Goal: Task Accomplishment & Management: Complete application form

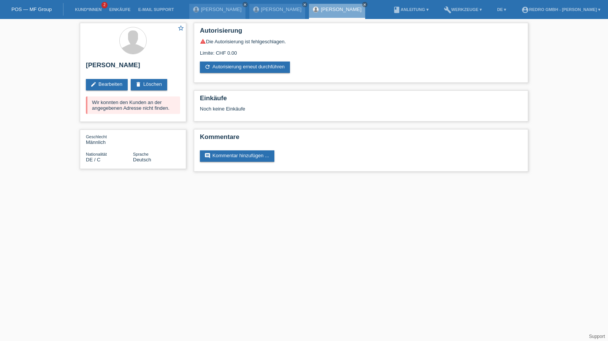
click at [85, 13] on li "Kund*innen 2" at bounding box center [88, 9] width 34 height 19
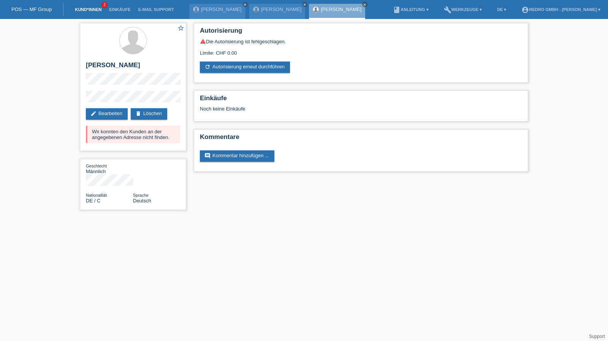
click at [85, 11] on link "Kund*innen" at bounding box center [88, 9] width 34 height 5
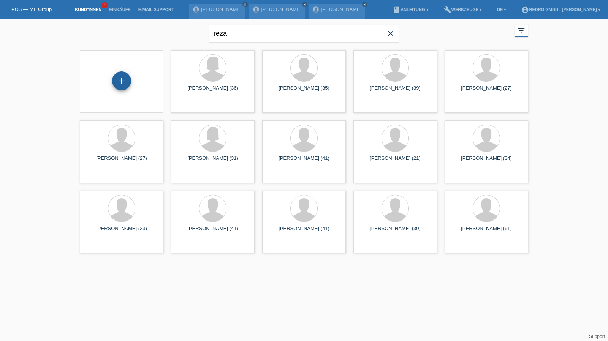
drag, startPoint x: 122, startPoint y: 82, endPoint x: 128, endPoint y: 78, distance: 7.2
click at [122, 82] on div "+" at bounding box center [121, 80] width 18 height 13
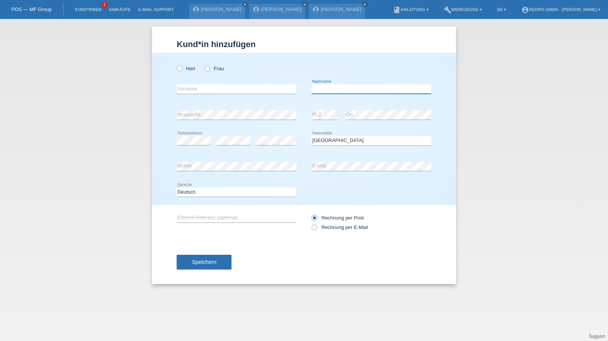
click at [377, 89] on input "text" at bounding box center [372, 88] width 120 height 9
type input "Bisse Bama Epse [PERSON_NAME]"
select select "CH"
click at [199, 187] on div "Deutsch Français Italiano English error Sprache" at bounding box center [237, 193] width 120 height 26
click at [194, 189] on select "Deutsch Français Italiano English" at bounding box center [237, 192] width 120 height 9
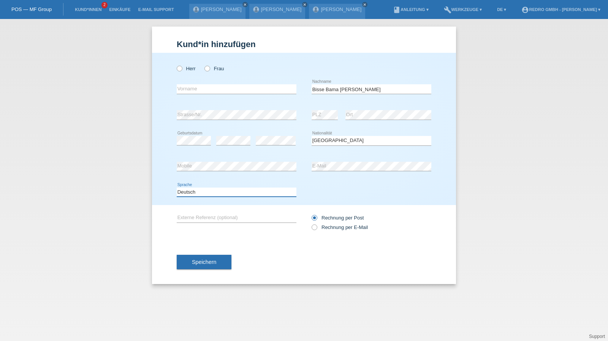
select select "fr"
click at [177, 188] on select "Deutsch Français Italiano English" at bounding box center [237, 192] width 120 height 9
click at [197, 261] on span "Speichern" at bounding box center [204, 262] width 24 height 6
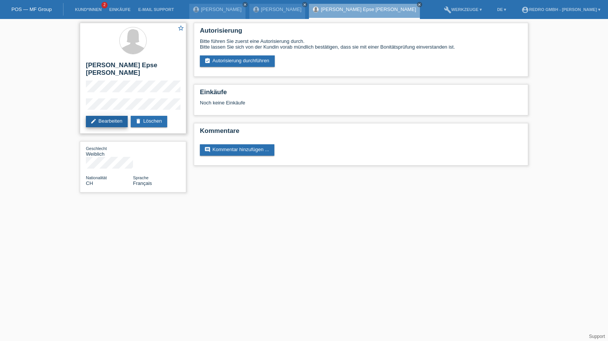
click at [105, 121] on link "edit Bearbeiten" at bounding box center [107, 121] width 42 height 11
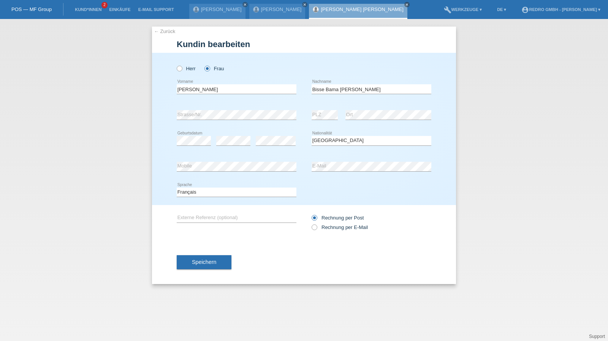
select select "CH"
select select "B"
click at [370, 143] on select "Bitte auswählen... Schweiz Deutschland Liechtenstein Österreich ------------ Af…" at bounding box center [372, 140] width 120 height 9
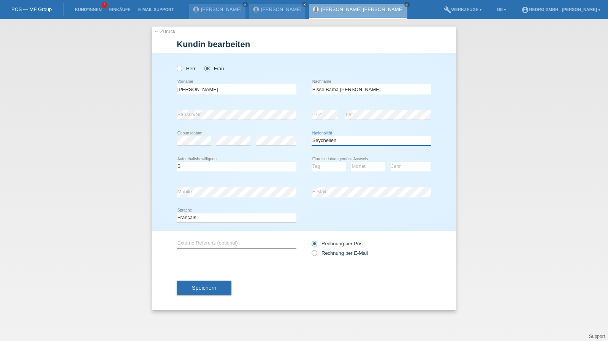
select select "SL"
select select "03"
select select "06"
select select "2022"
click at [232, 90] on input "[PERSON_NAME]" at bounding box center [237, 88] width 120 height 9
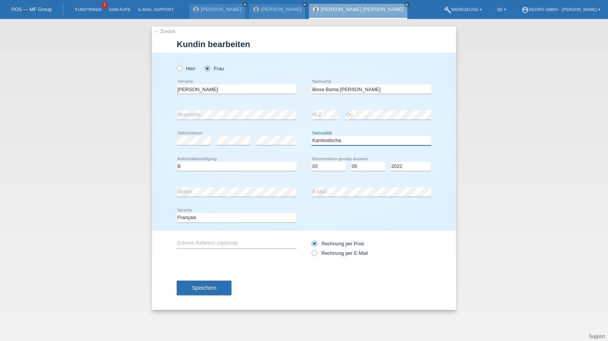
select select "CM"
click at [344, 137] on select "Bitte auswählen... Schweiz Deutschland Liechtenstein Österreich ------------ Af…" at bounding box center [372, 140] width 120 height 9
click at [194, 288] on span "Speichern" at bounding box center [204, 288] width 24 height 6
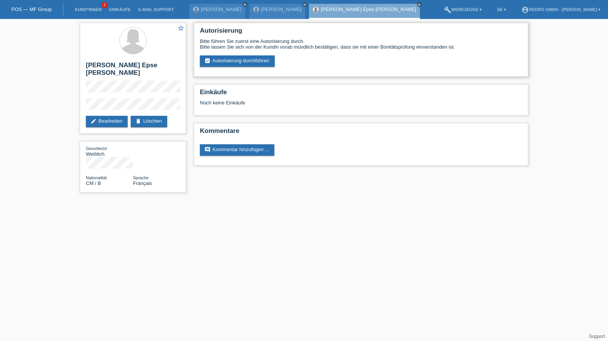
click at [233, 50] on div "Bitte führen Sie zuerst eine Autorisierung durch. Bitte lassen Sie sich von der…" at bounding box center [361, 52] width 322 height 28
click at [228, 58] on link "assignment_turned_in Autorisierung durchführen" at bounding box center [237, 60] width 75 height 11
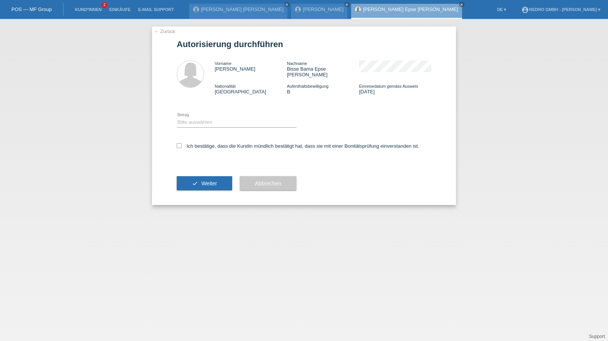
click at [198, 112] on div "Bitte auswählen CHF 1.00 - CHF 499.00 CHF 500.00 - CHF 1'999.00 CHF 2'000.00 - …" at bounding box center [237, 123] width 120 height 26
click at [198, 118] on select "Bitte auswählen CHF 1.00 - CHF 499.00 CHF 500.00 - CHF 1'999.00 CHF 2'000.00 - …" at bounding box center [237, 122] width 120 height 9
select select "1"
click at [177, 118] on select "Bitte auswählen CHF 1.00 - CHF 499.00 CHF 500.00 - CHF 1'999.00 CHF 2'000.00 - …" at bounding box center [237, 122] width 120 height 9
click at [191, 143] on label "Ich bestätige, dass die Kundin mündlich bestätigt hat, dass sie mit einer Bonit…" at bounding box center [298, 146] width 242 height 6
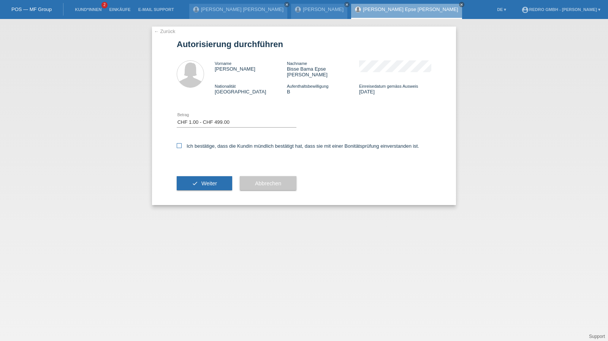
click at [182, 143] on input "Ich bestätige, dass die Kundin mündlich bestätigt hat, dass sie mit einer Bonit…" at bounding box center [179, 145] width 5 height 5
checkbox input "true"
click at [195, 180] on icon "check" at bounding box center [195, 183] width 6 height 6
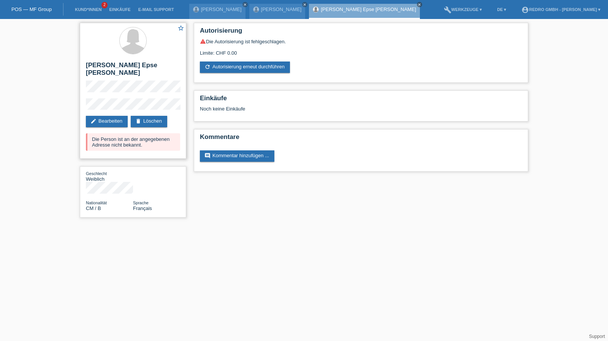
click at [111, 74] on h2 "[PERSON_NAME] Epse [PERSON_NAME]" at bounding box center [133, 71] width 94 height 19
copy div "[PERSON_NAME] Epse [PERSON_NAME]"
click at [98, 68] on h2 "[PERSON_NAME] Epse [PERSON_NAME]" at bounding box center [133, 71] width 94 height 19
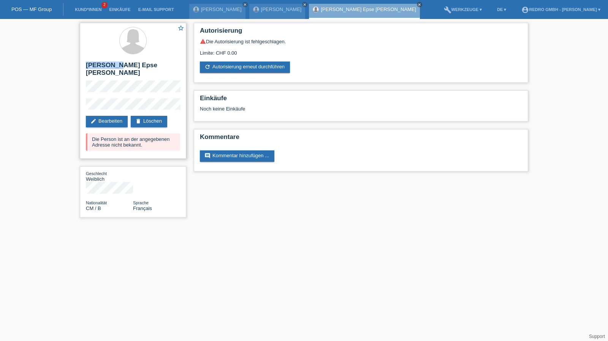
click at [98, 68] on h2 "[PERSON_NAME] Epse [PERSON_NAME]" at bounding box center [133, 71] width 94 height 19
click at [84, 10] on link "Kund*innen" at bounding box center [88, 9] width 34 height 5
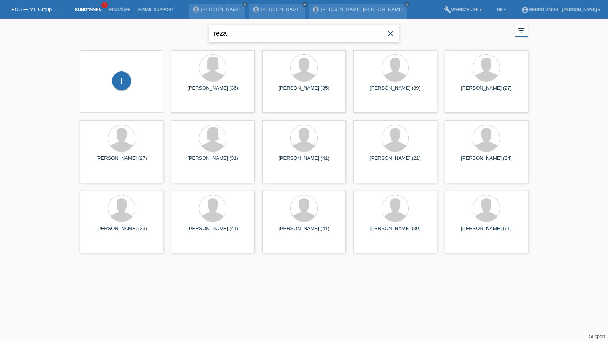
click at [247, 29] on input "reza" at bounding box center [304, 34] width 190 height 18
paste input "Ciuperca"
type input "Ciuperca"
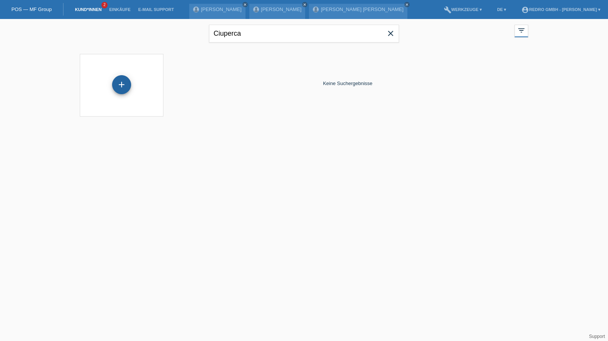
click at [128, 82] on div "+" at bounding box center [121, 84] width 19 height 19
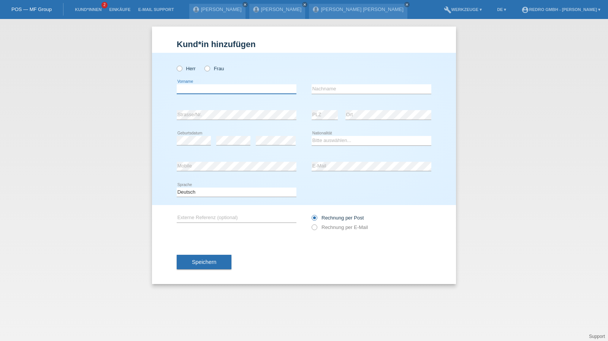
click at [200, 92] on input "text" at bounding box center [237, 88] width 120 height 9
paste input "[PERSON_NAME]"
type input "[PERSON_NAME]"
click at [188, 66] on label "Herr" at bounding box center [186, 69] width 19 height 6
click at [182, 66] on input "Herr" at bounding box center [179, 68] width 5 height 5
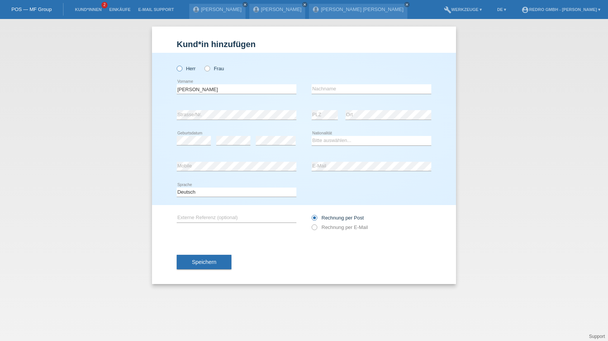
radio input "true"
drag, startPoint x: 342, startPoint y: 82, endPoint x: 338, endPoint y: 89, distance: 7.7
click at [342, 82] on div "error Nachname" at bounding box center [372, 89] width 120 height 26
click at [337, 90] on input "text" at bounding box center [372, 88] width 120 height 9
paste input "Ciuperca"
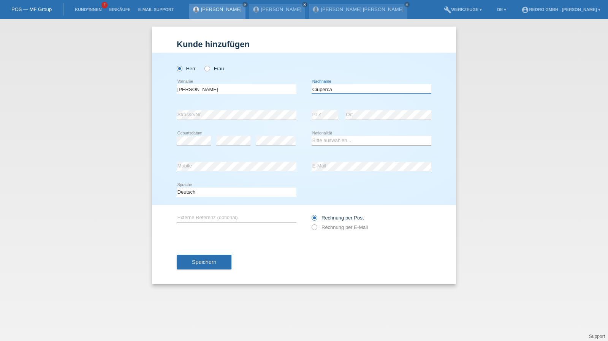
type input "Ciuperca"
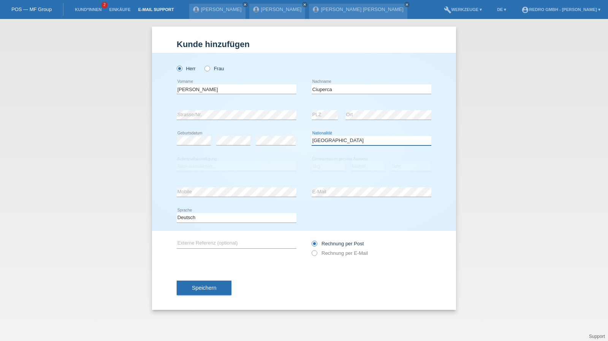
select select "RO"
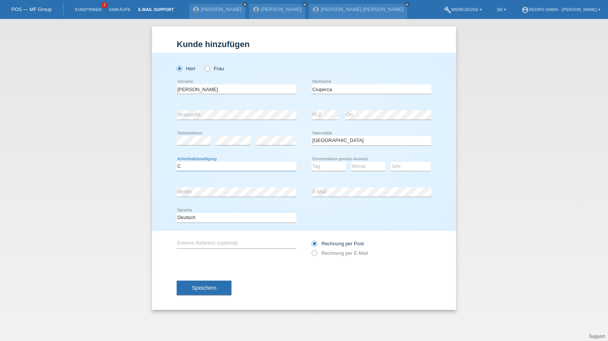
select select "B"
select select "01"
select select "2022"
click at [209, 288] on span "Speichern" at bounding box center [204, 288] width 24 height 6
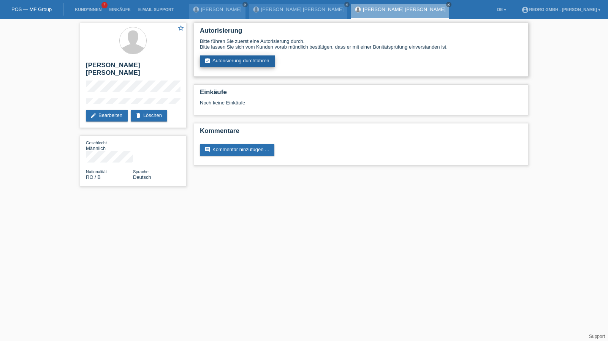
click at [252, 60] on link "assignment_turned_in Autorisierung durchführen" at bounding box center [237, 60] width 75 height 11
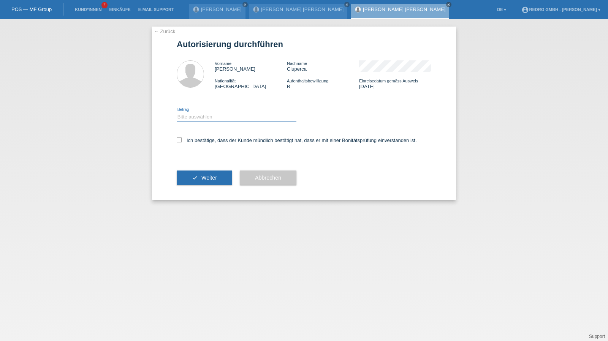
click at [220, 115] on select "Bitte auswählen CHF 1.00 - CHF 499.00 CHF 500.00 - CHF 1'999.00 CHF 2'000.00 - …" at bounding box center [237, 116] width 120 height 9
select select "1"
click at [177, 112] on select "Bitte auswählen CHF 1.00 - CHF 499.00 CHF 500.00 - CHF 1'999.00 CHF 2'000.00 - …" at bounding box center [237, 116] width 120 height 9
click at [204, 141] on label "Ich bestätige, dass der Kunde mündlich bestätigt hat, dass er mit einer Bonität…" at bounding box center [297, 141] width 240 height 6
click at [182, 141] on input "Ich bestätige, dass der Kunde mündlich bestätigt hat, dass er mit einer Bonität…" at bounding box center [179, 140] width 5 height 5
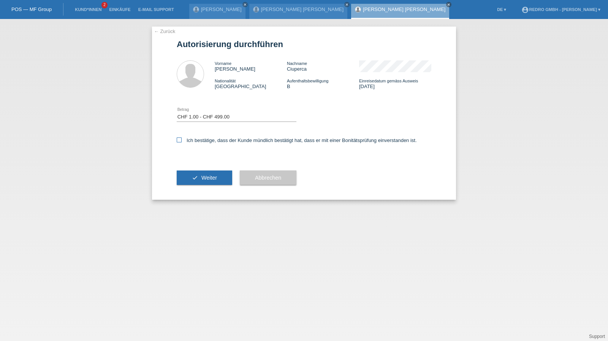
checkbox input "true"
click at [205, 182] on button "check Weiter" at bounding box center [204, 178] width 55 height 14
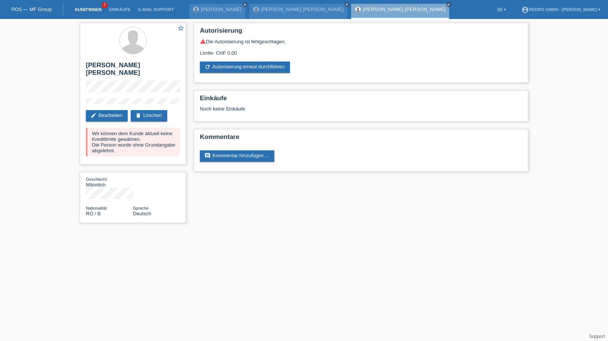
click at [81, 9] on link "Kund*innen" at bounding box center [88, 9] width 34 height 5
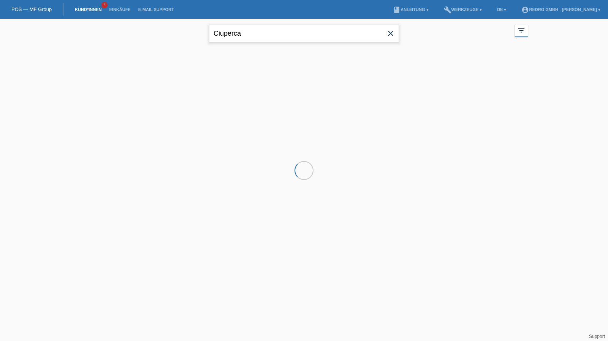
click at [285, 38] on input "Ciuperca" at bounding box center [304, 34] width 190 height 18
click at [285, 37] on input "Ciuperca" at bounding box center [304, 34] width 190 height 18
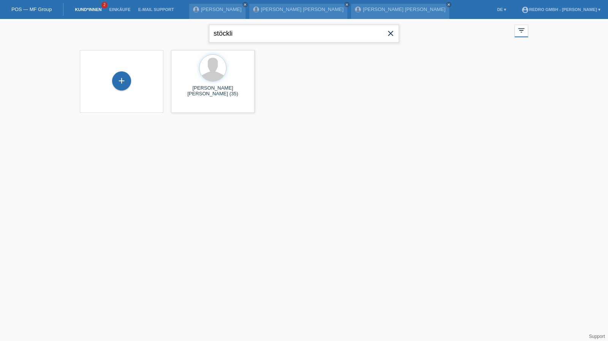
type input "stöckli"
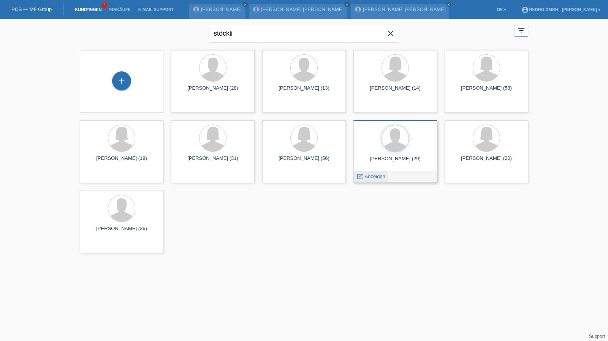
click at [382, 176] on span "Anzeigen" at bounding box center [375, 177] width 21 height 6
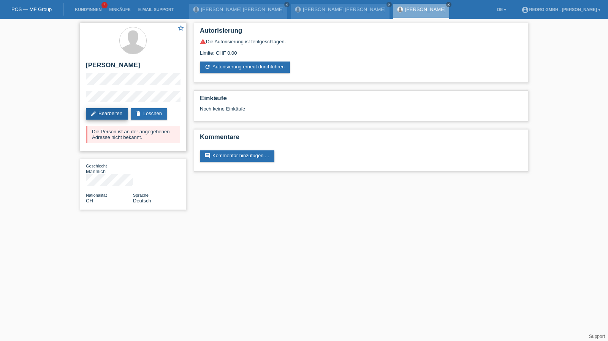
click at [111, 108] on link "edit Bearbeiten" at bounding box center [107, 113] width 42 height 11
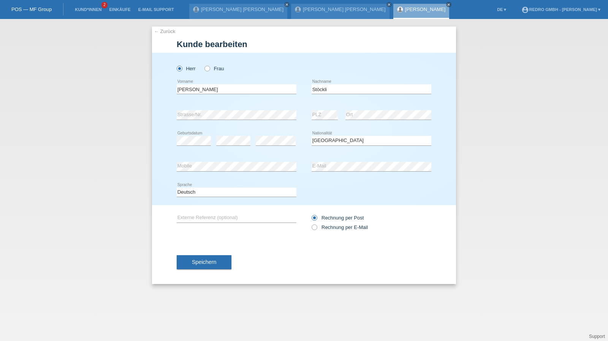
select select "CH"
click at [197, 264] on span "Speichern" at bounding box center [204, 262] width 24 height 6
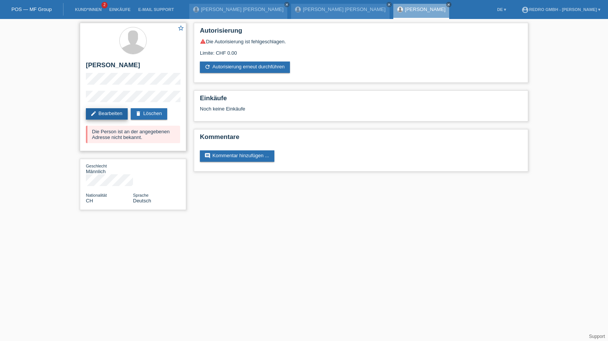
click at [113, 113] on link "edit Bearbeiten" at bounding box center [107, 113] width 42 height 11
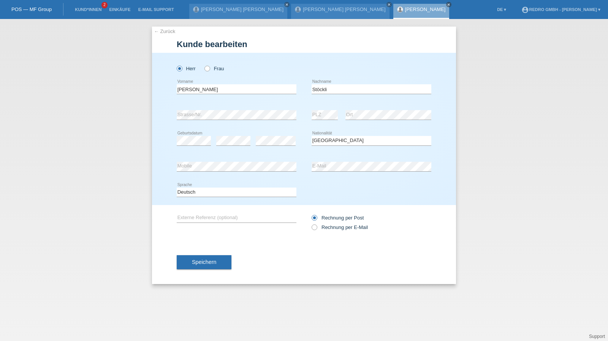
select select "CH"
click at [206, 264] on span "Speichern" at bounding box center [204, 262] width 24 height 6
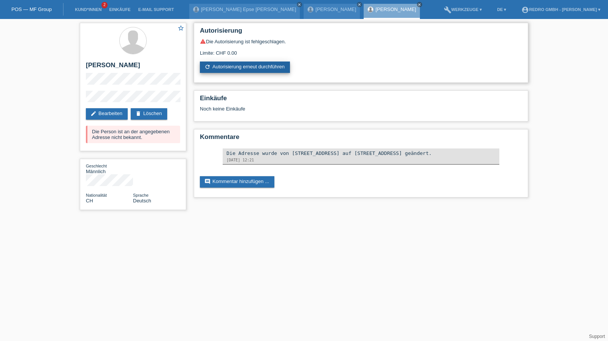
click at [248, 63] on link "refresh Autorisierung erneut durchführen" at bounding box center [245, 67] width 90 height 11
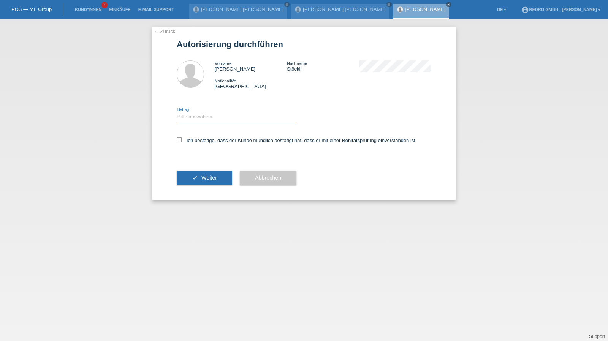
drag, startPoint x: 205, startPoint y: 117, endPoint x: 204, endPoint y: 121, distance: 4.1
click at [205, 117] on select "Bitte auswählen CHF 1.00 - CHF 499.00 CHF 500.00 - CHF 1'999.00 CHF 2'000.00 - …" at bounding box center [237, 116] width 120 height 9
select select "1"
click at [177, 112] on select "Bitte auswählen CHF 1.00 - CHF 499.00 CHF 500.00 - CHF 1'999.00 CHF 2'000.00 - …" at bounding box center [237, 116] width 120 height 9
click at [195, 138] on label "Ich bestätige, dass der Kunde mündlich bestätigt hat, dass er mit einer Bonität…" at bounding box center [297, 141] width 240 height 6
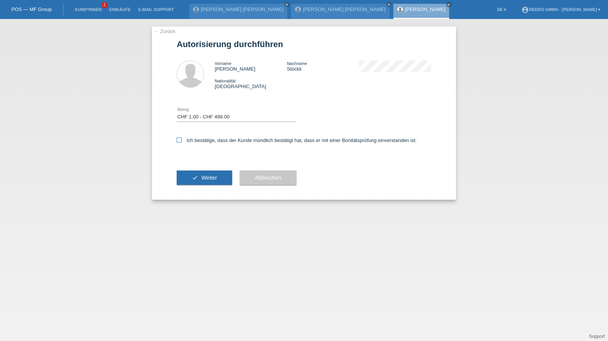
click at [182, 138] on input "Ich bestätige, dass der Kunde mündlich bestätigt hat, dass er mit einer Bonität…" at bounding box center [179, 140] width 5 height 5
checkbox input "true"
click at [191, 171] on button "check Weiter" at bounding box center [204, 178] width 55 height 14
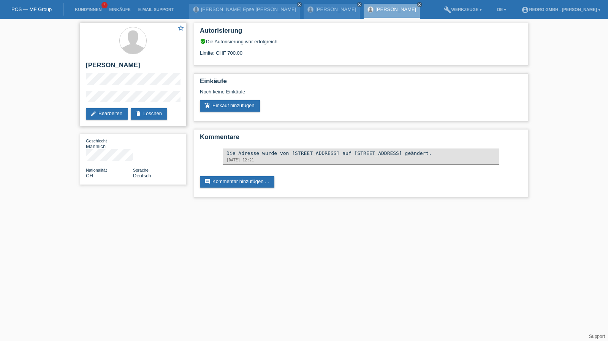
click at [104, 65] on h2 "[PERSON_NAME]" at bounding box center [133, 67] width 94 height 11
copy div "[PERSON_NAME]"
click at [65, 98] on div "star_border Pascal Stöckli edit Bearbeiten delete Löschen Geschlecht Männlich N…" at bounding box center [304, 112] width 608 height 186
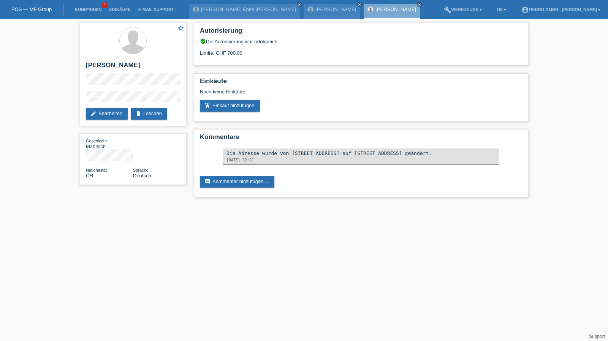
click at [65, 98] on div "star_border Pascal Stöckli edit Bearbeiten delete Löschen Geschlecht Männlich N…" at bounding box center [304, 112] width 608 height 186
click at [86, 11] on link "Kund*innen" at bounding box center [88, 9] width 34 height 5
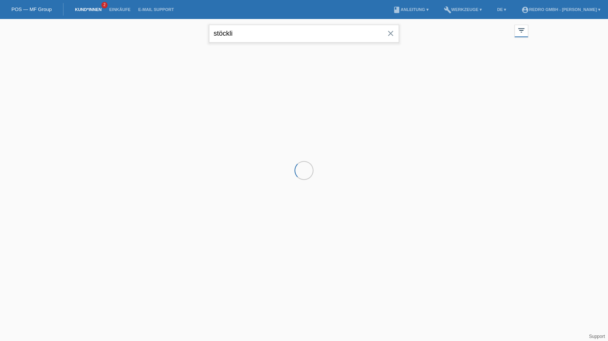
click at [287, 33] on input "stöckli" at bounding box center [304, 34] width 190 height 18
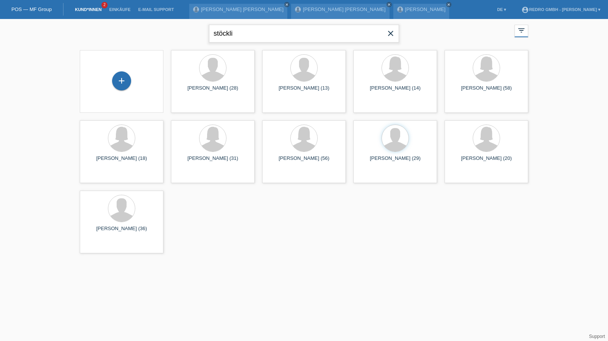
click at [255, 32] on input "stöckli" at bounding box center [304, 34] width 190 height 18
type input "reza"
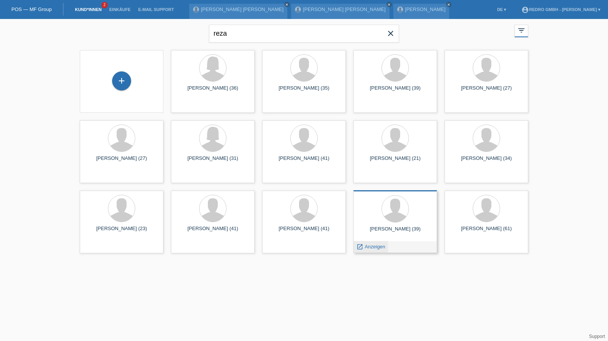
click at [376, 247] on span "Anzeigen" at bounding box center [375, 247] width 21 height 6
